Goal: Information Seeking & Learning: Learn about a topic

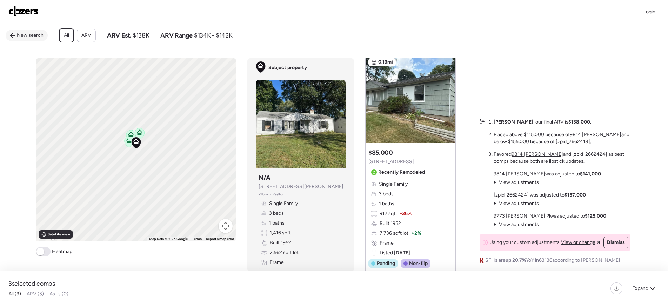
scroll to position [559, 0]
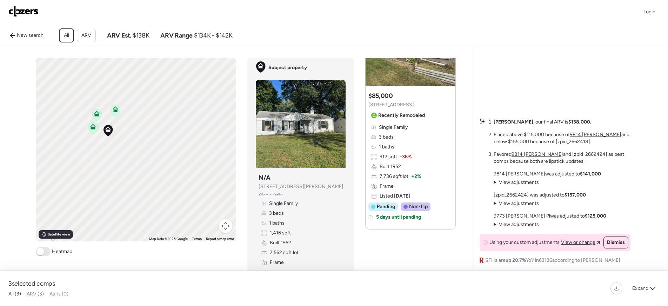
click at [91, 129] on icon at bounding box center [93, 128] width 5 height 2
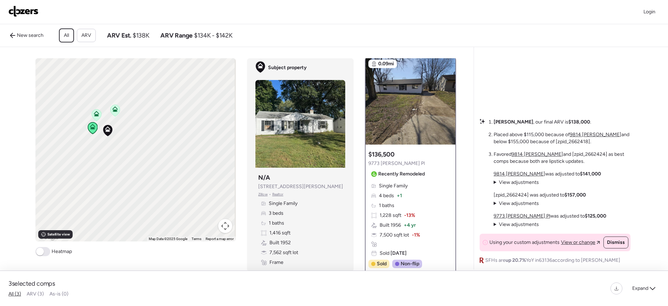
scroll to position [0, 0]
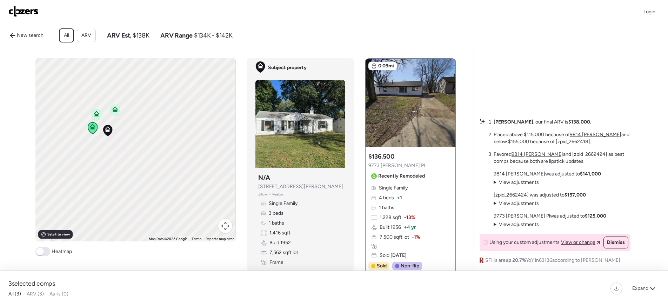
click at [94, 116] on icon at bounding box center [97, 114] width 6 height 6
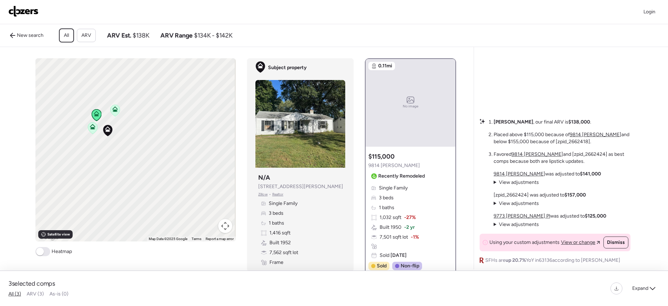
click at [113, 112] on icon at bounding box center [115, 110] width 5 height 2
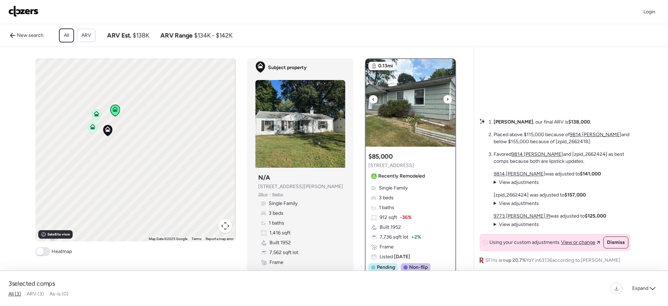
click at [447, 100] on icon at bounding box center [447, 99] width 1 height 2
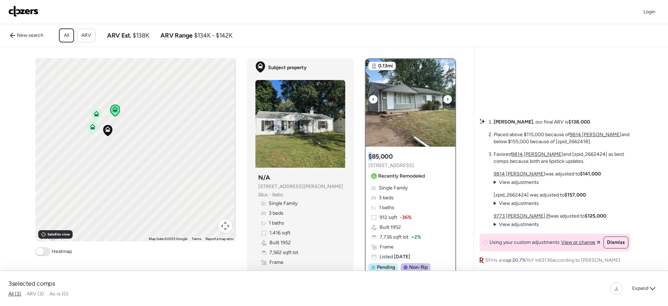
click at [447, 100] on icon at bounding box center [447, 99] width 1 height 2
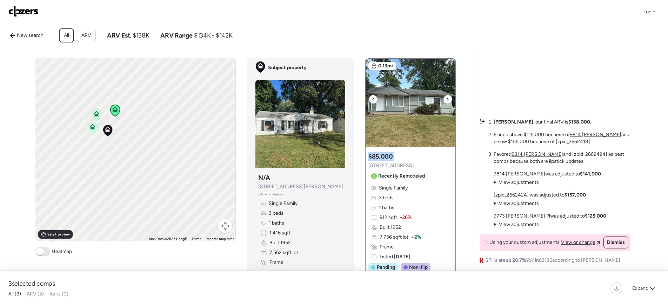
click at [447, 100] on icon at bounding box center [447, 99] width 1 height 2
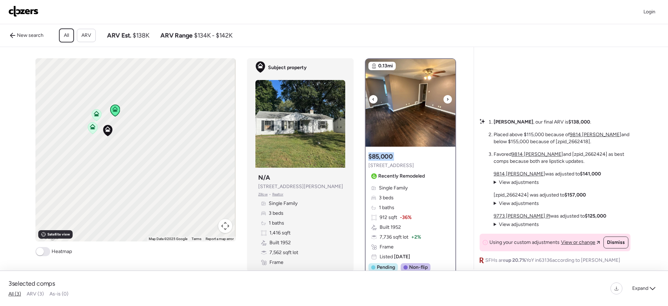
click at [447, 100] on icon at bounding box center [447, 99] width 1 height 2
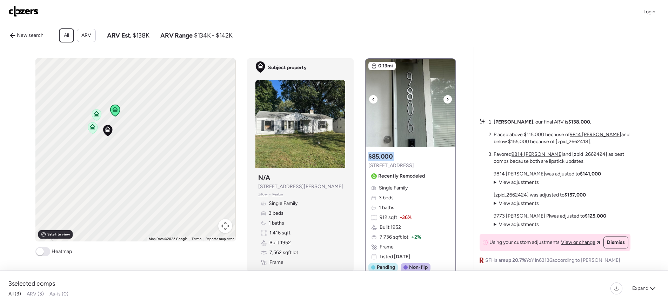
click at [447, 100] on icon at bounding box center [447, 99] width 1 height 2
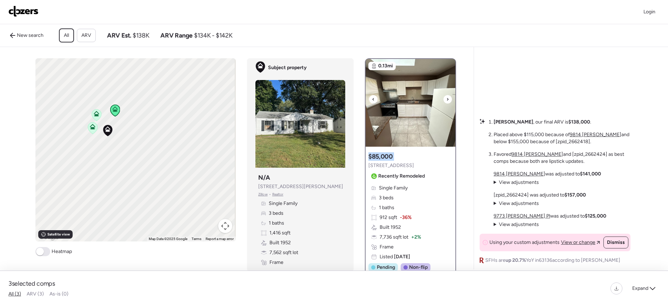
click at [447, 100] on icon at bounding box center [447, 99] width 1 height 2
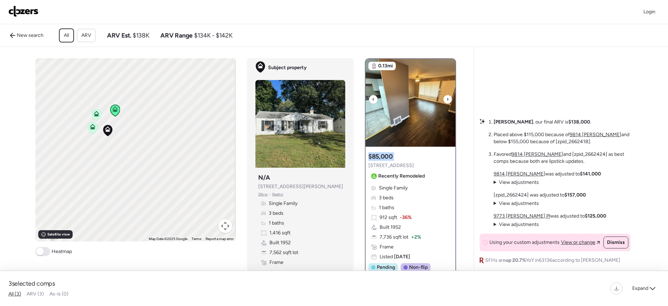
click at [447, 100] on icon at bounding box center [447, 99] width 1 height 2
click at [446, 103] on icon at bounding box center [447, 99] width 3 height 8
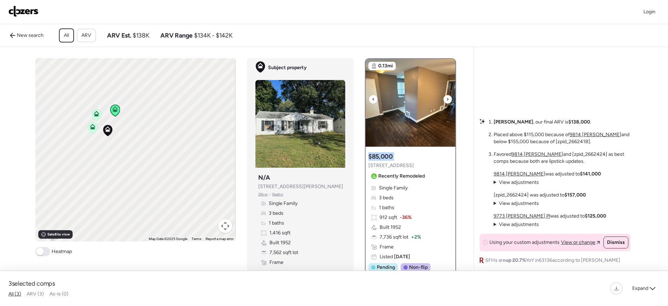
click at [446, 103] on icon at bounding box center [447, 99] width 3 height 8
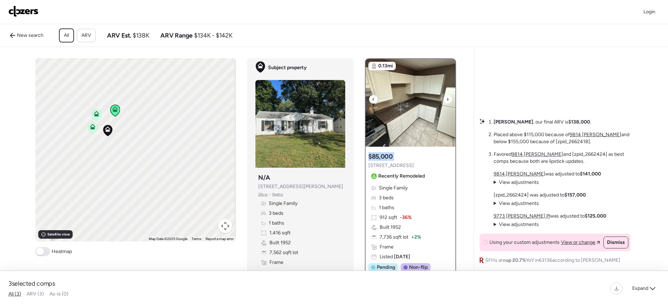
click at [446, 103] on icon at bounding box center [447, 99] width 3 height 8
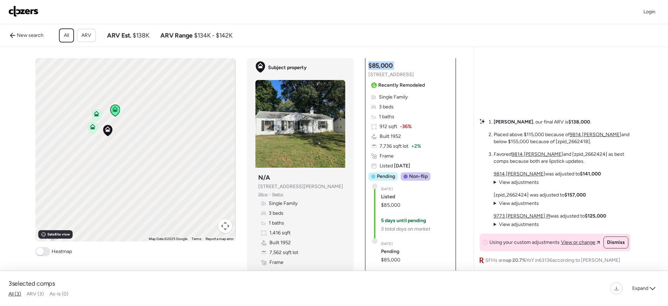
scroll to position [112, 0]
